Goal: Book appointment/travel/reservation

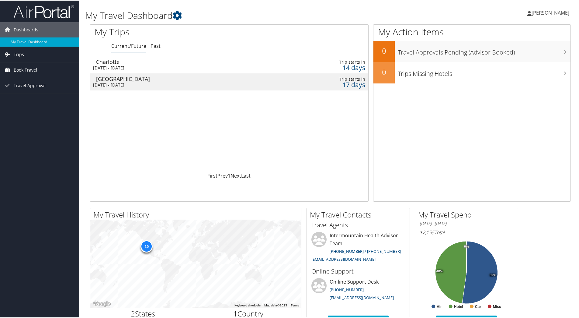
click at [34, 68] on span "Book Travel" at bounding box center [25, 69] width 23 height 15
click at [43, 103] on link "Book/Manage Online Trips" at bounding box center [39, 99] width 79 height 9
